Goal: Navigation & Orientation: Find specific page/section

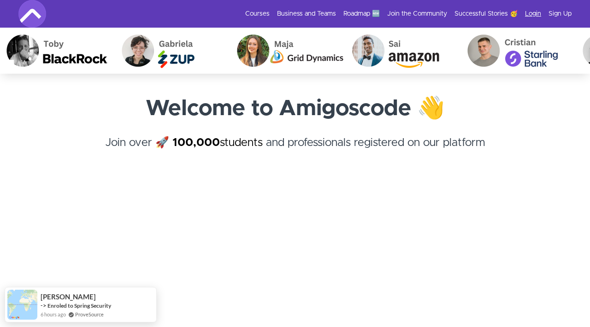
click at [534, 16] on link "Login" at bounding box center [533, 13] width 16 height 9
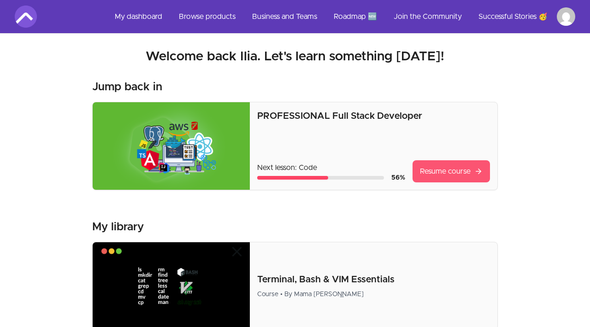
click at [437, 169] on link "Resume course" at bounding box center [450, 171] width 77 height 22
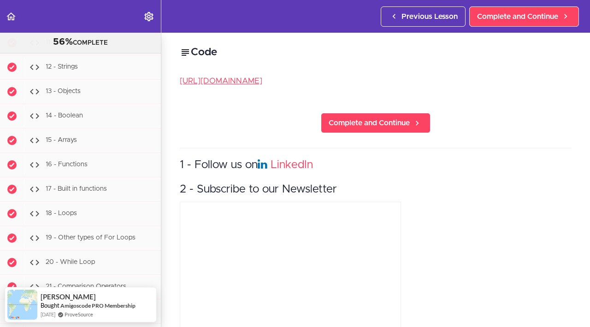
scroll to position [8931, 0]
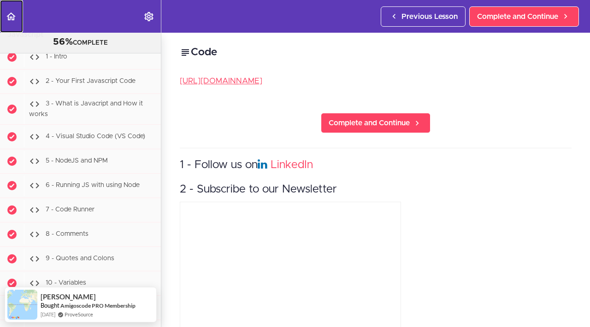
click at [13, 18] on icon "Back to course curriculum" at bounding box center [11, 16] width 11 height 11
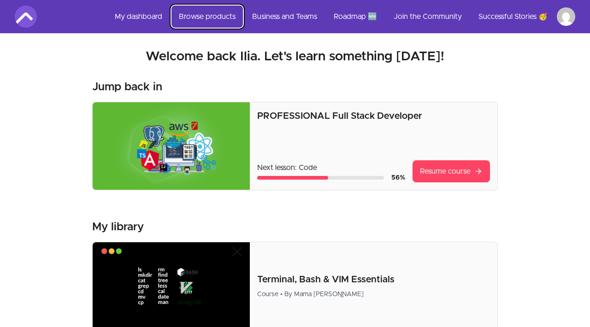
click at [216, 18] on link "Browse products" at bounding box center [206, 17] width 71 height 22
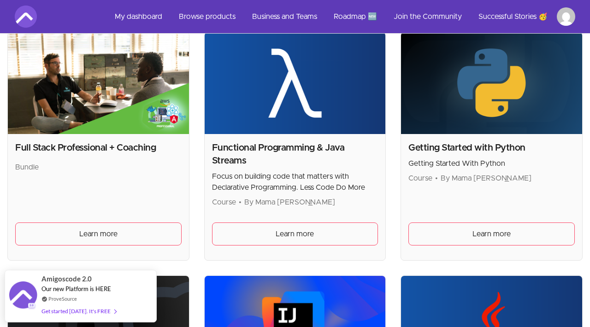
scroll to position [705, 0]
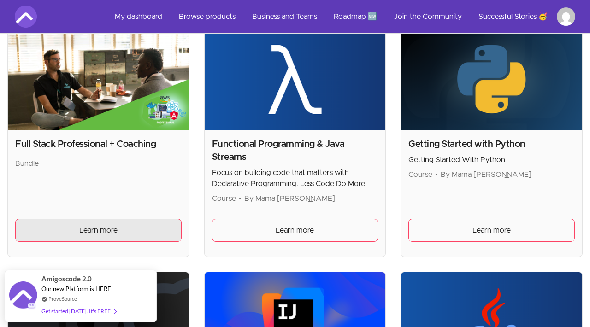
click at [141, 219] on link "Learn more" at bounding box center [98, 230] width 166 height 23
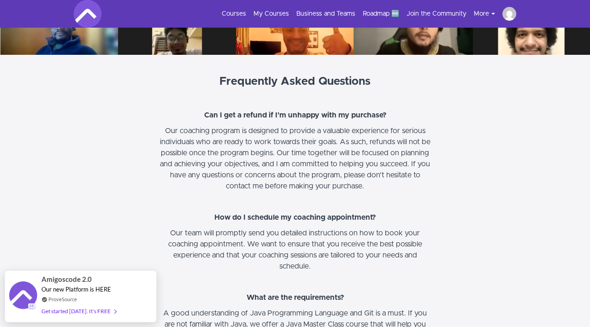
scroll to position [3946, 0]
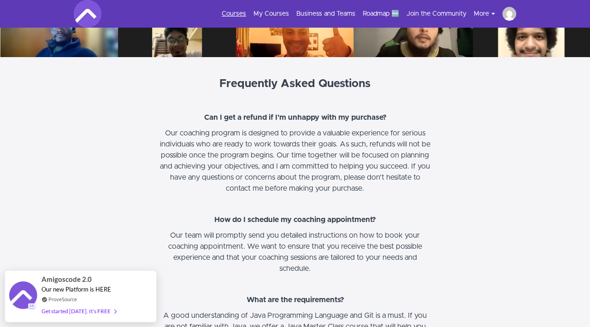
click at [244, 15] on link "Courses" at bounding box center [234, 13] width 24 height 9
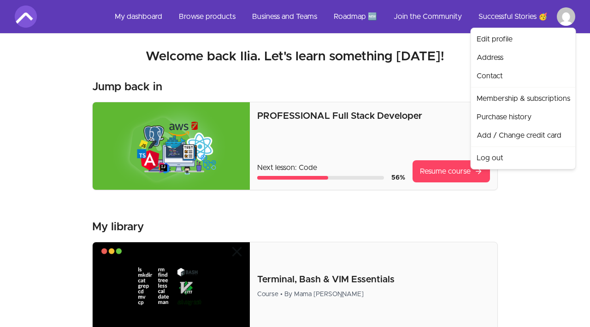
click at [488, 114] on link "Purchase history" at bounding box center [523, 117] width 101 height 18
